Goal: Information Seeking & Learning: Learn about a topic

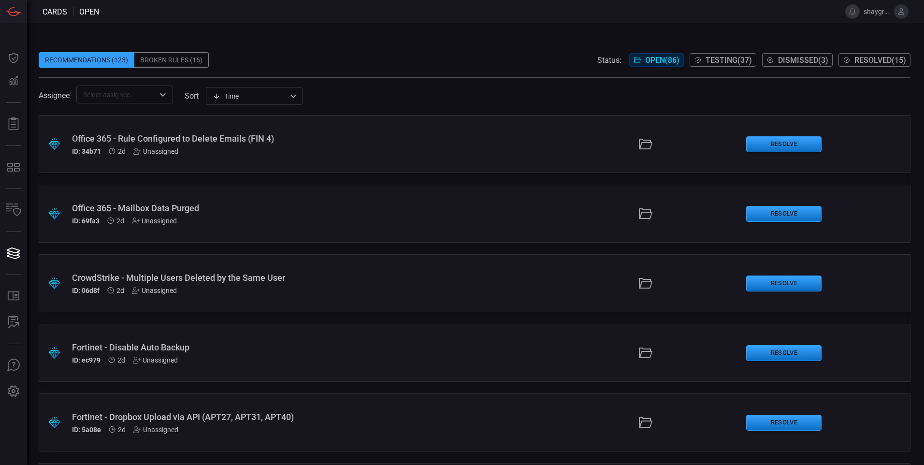
click at [177, 54] on div "Broken Rules (16)" at bounding box center [171, 59] width 74 height 15
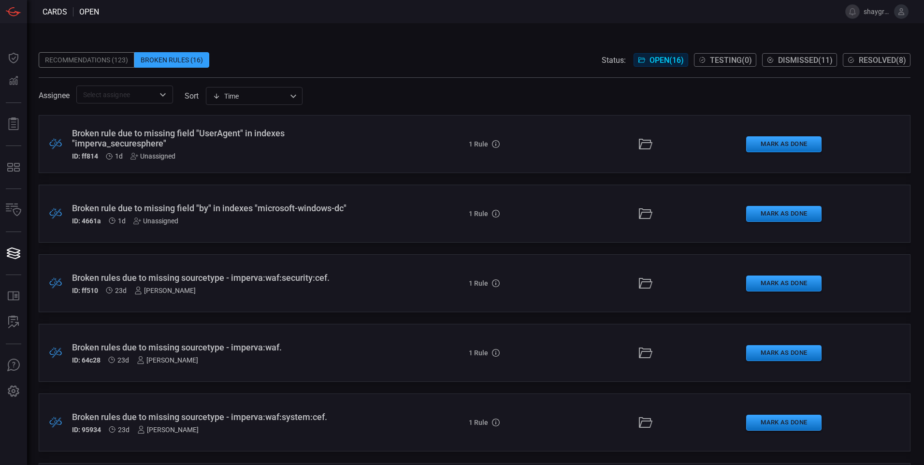
click at [125, 208] on div "Broken rule due to missing field "by" in indexes "microsoft-windows-dc"" at bounding box center [224, 208] width 305 height 10
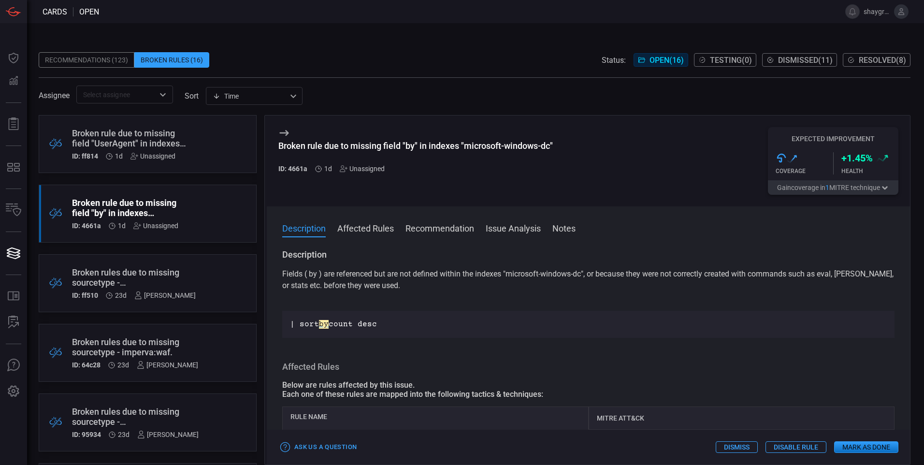
click at [370, 232] on button "Affected Rules" at bounding box center [365, 228] width 57 height 12
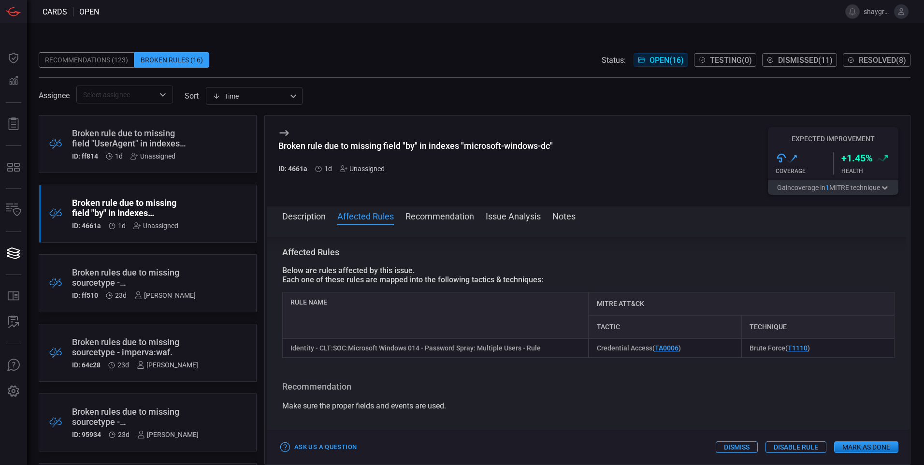
click at [419, 215] on button "Recommendation" at bounding box center [440, 216] width 69 height 12
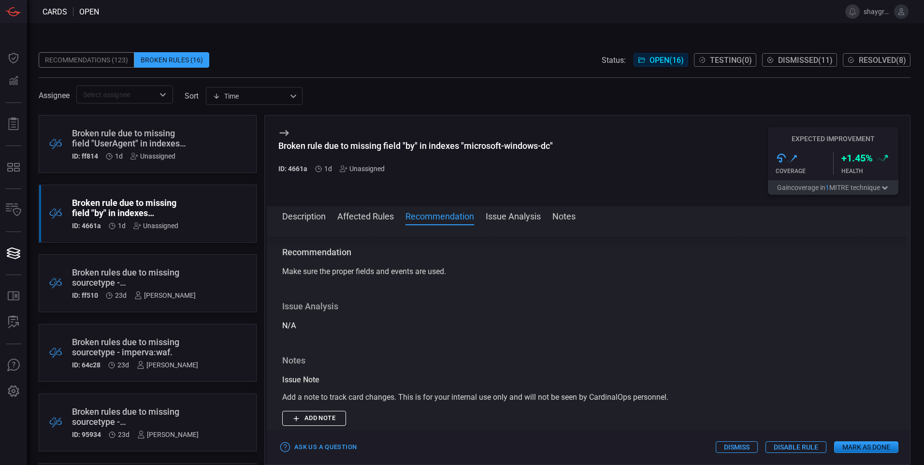
click at [497, 216] on button "Issue Analysis" at bounding box center [513, 216] width 55 height 12
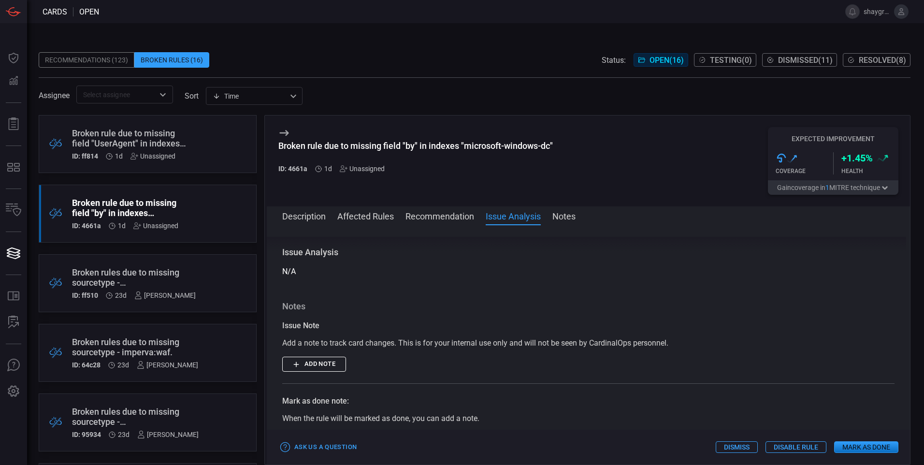
click at [304, 215] on button "Description" at bounding box center [304, 216] width 44 height 12
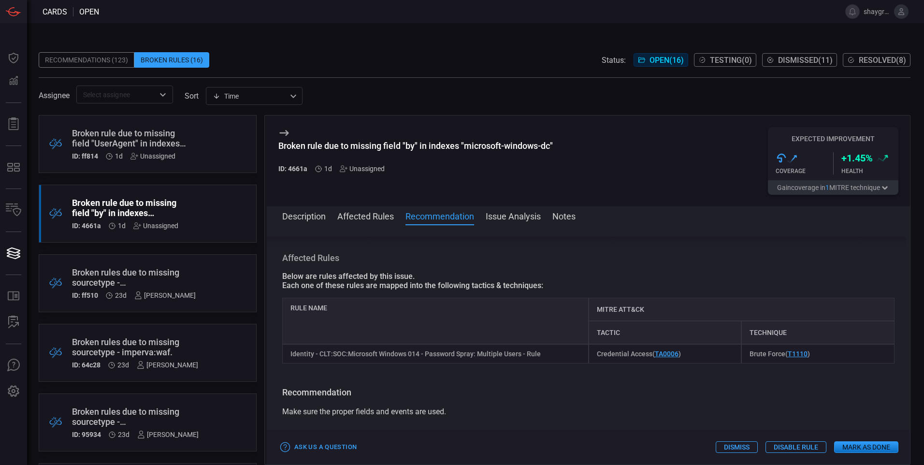
scroll to position [193, 0]
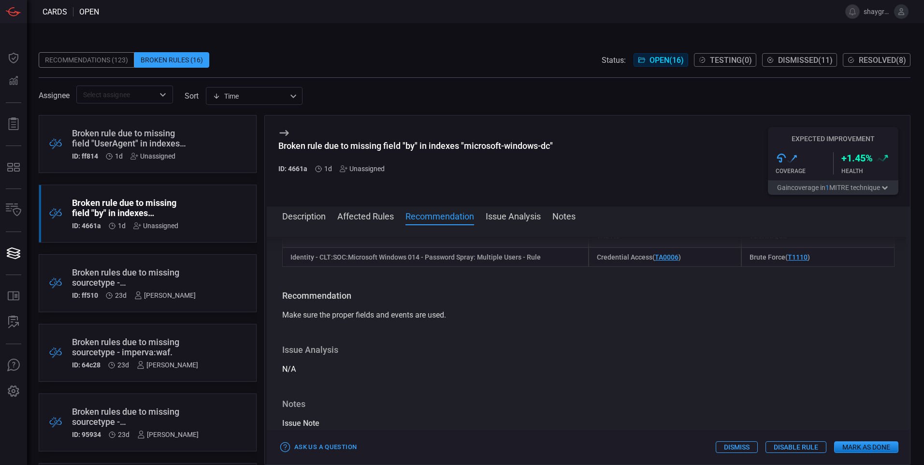
click at [150, 276] on div "Broken rules due to missing sourcetype - imperva:waf:security:cef." at bounding box center [134, 277] width 124 height 20
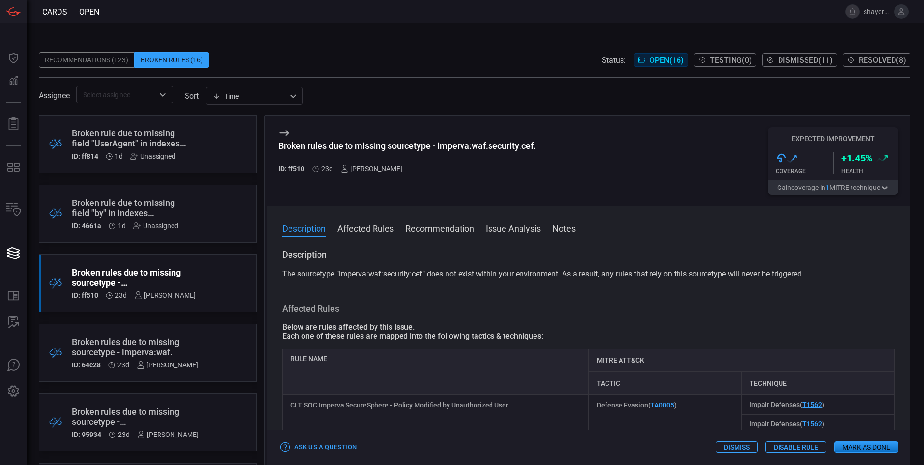
click at [154, 204] on div "Broken rule due to missing field "by" in indexes "microsoft-windows-dc"" at bounding box center [129, 208] width 115 height 20
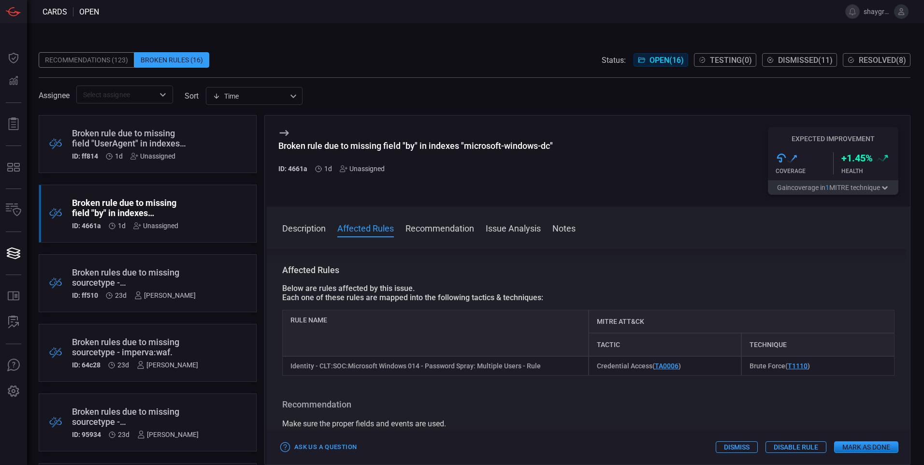
scroll to position [145, 0]
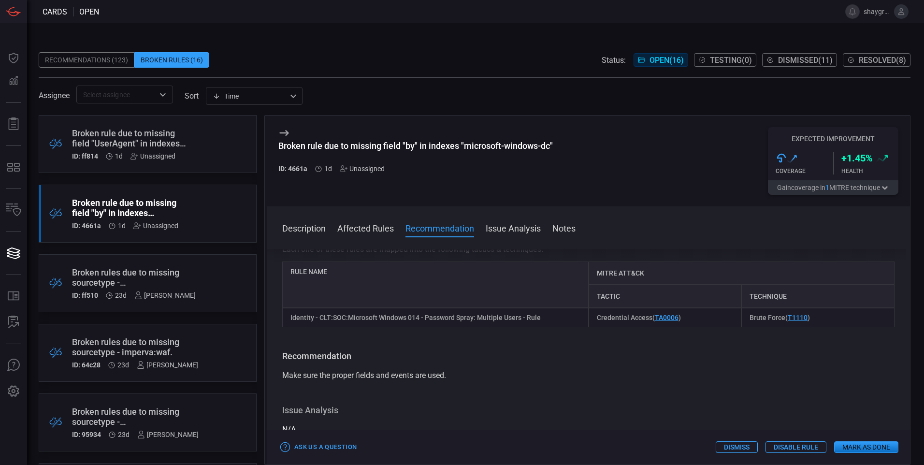
click at [393, 321] on div "Identity - CLT:SOC:Microsoft Windows 014 - Password Spray: Multiple Users - Rule" at bounding box center [435, 317] width 307 height 19
copy div "Identity - CLT:SOC:Microsoft Windows 014 - Password Spray: Multiple Users - Rule"
click at [152, 281] on div "Broken rules due to missing sourcetype - imperva:waf:security:cef." at bounding box center [134, 277] width 124 height 20
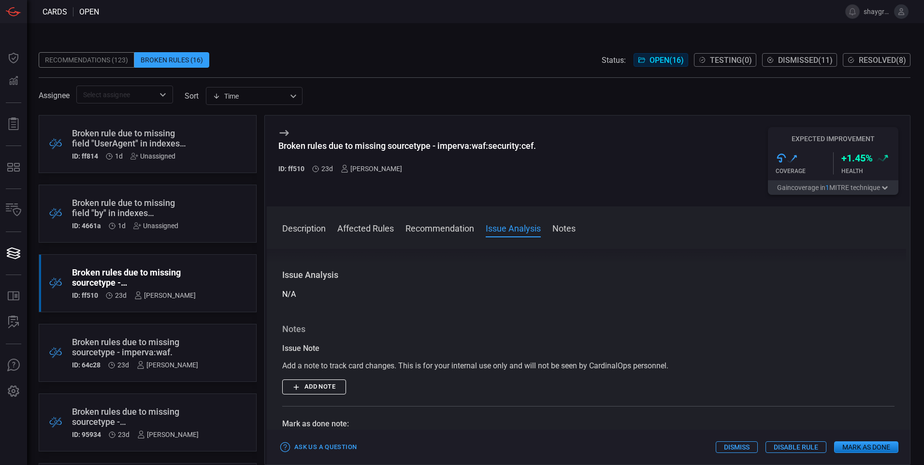
scroll to position [145, 0]
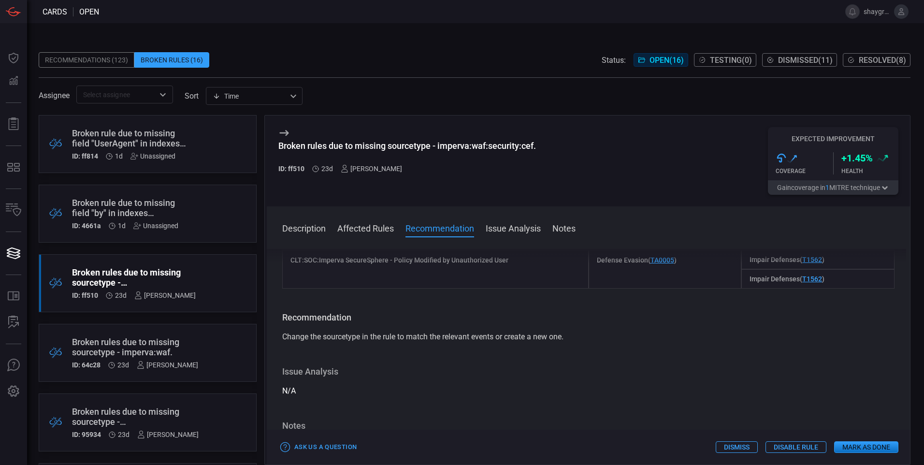
click at [161, 348] on div "Broken rules due to missing sourcetype - imperva:waf." at bounding box center [135, 347] width 126 height 20
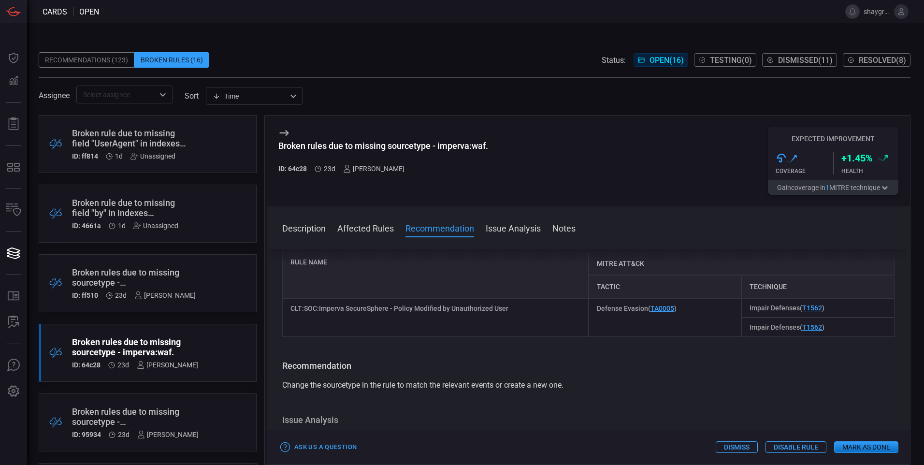
scroll to position [97, 0]
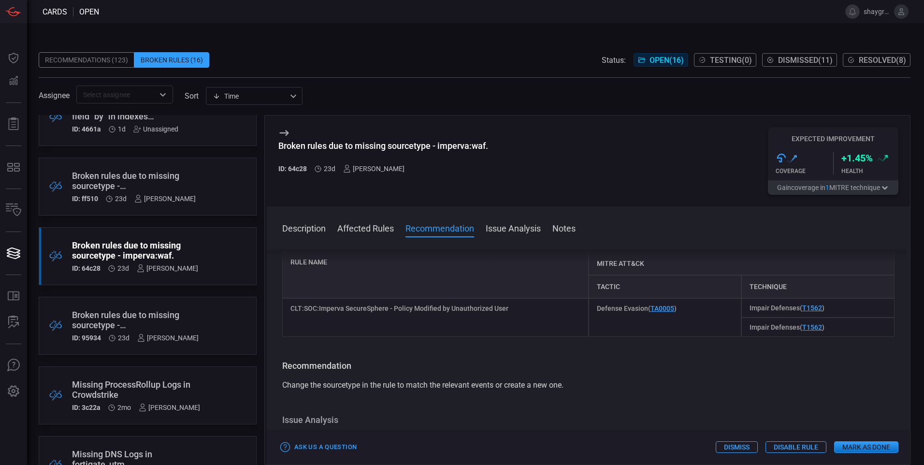
click at [193, 334] on div ".broken_cards_icon_0{fill:#39A4FF;} .broken_cards_icon_1{fill:none;stroke:#1918…" at bounding box center [148, 326] width 218 height 58
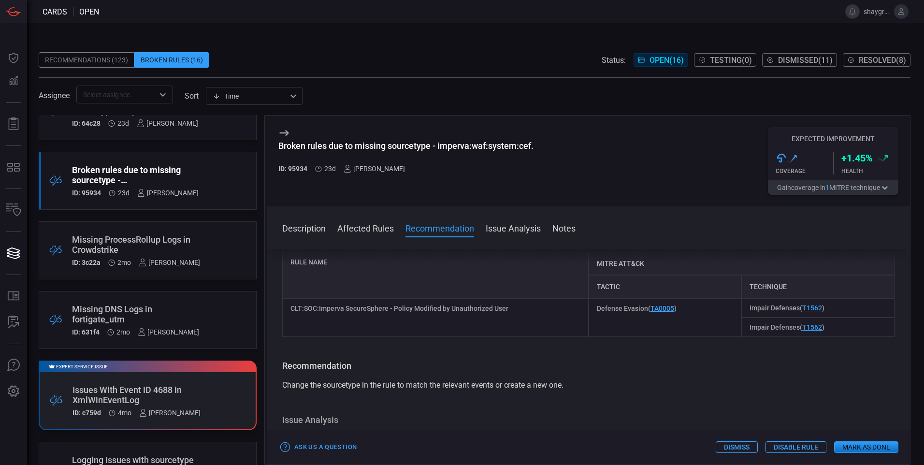
scroll to position [290, 0]
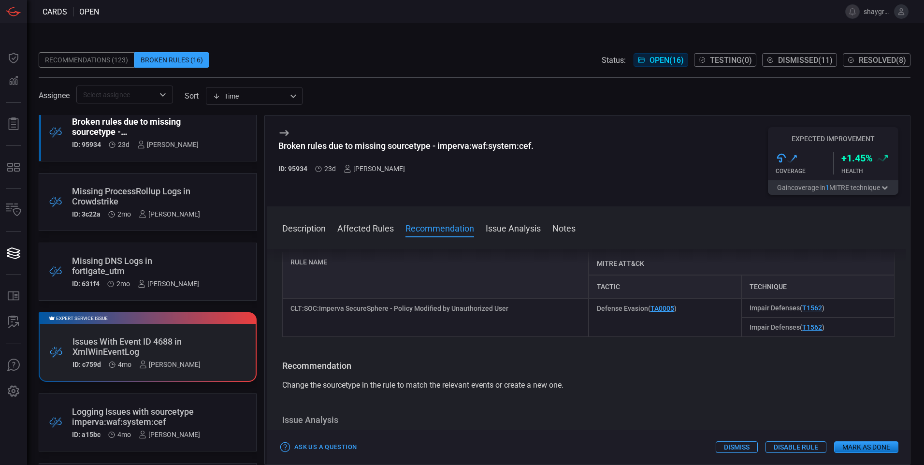
click at [204, 390] on div ".broken_cards_icon_0{fill:#39A4FF;} .broken_cards_icon_1{fill:none;stroke:#1918…" at bounding box center [148, 290] width 218 height 350
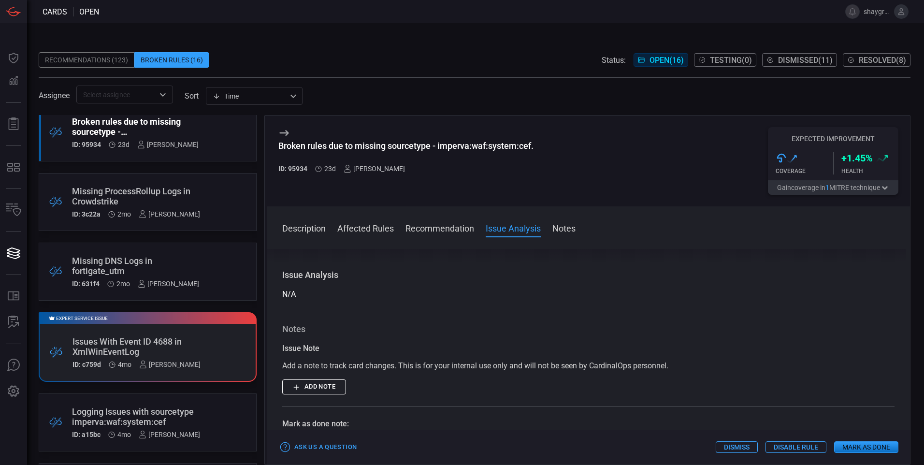
scroll to position [97, 0]
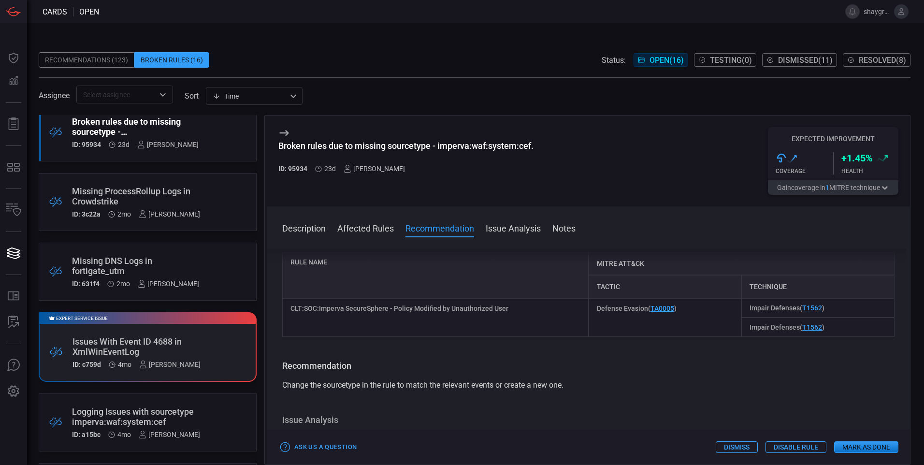
click at [179, 341] on div "Expert Service Issue .broken_cards_icon_0{fill:#39A4FF;} .broken_cards_icon_1{f…" at bounding box center [148, 347] width 218 height 70
